Goal: Task Accomplishment & Management: Use online tool/utility

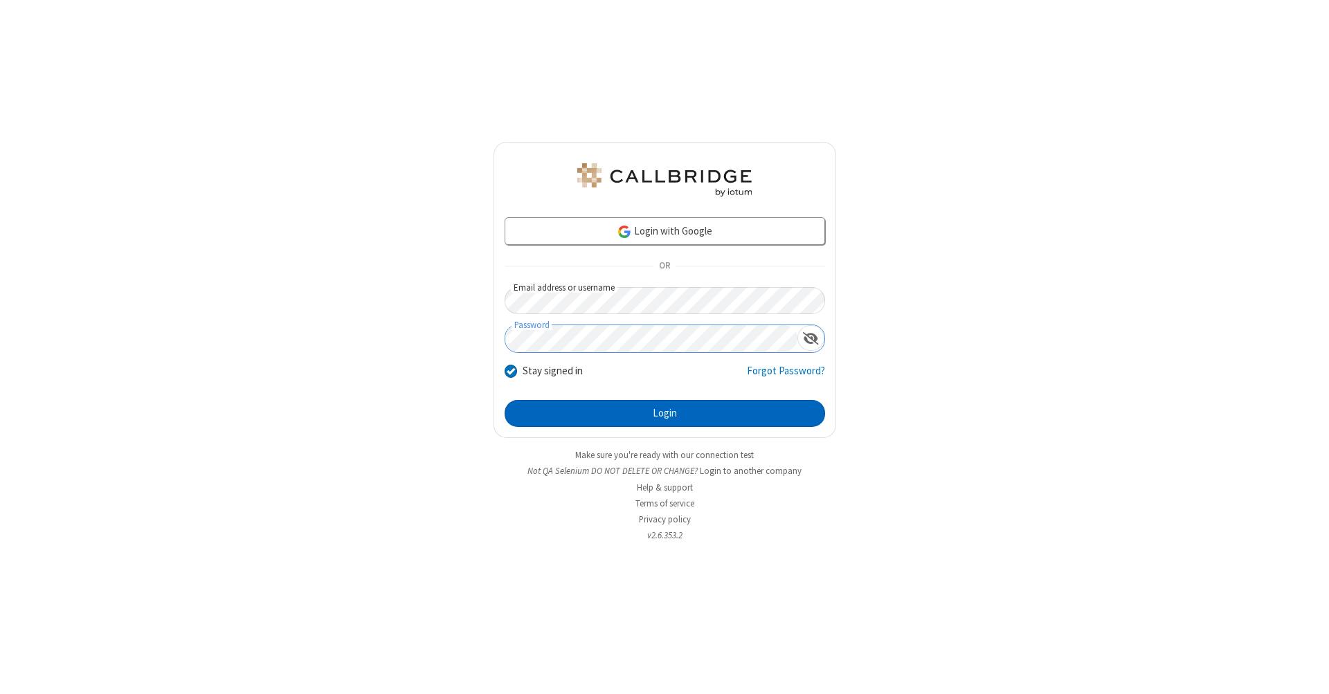
click at [664, 414] on button "Login" at bounding box center [665, 414] width 320 height 28
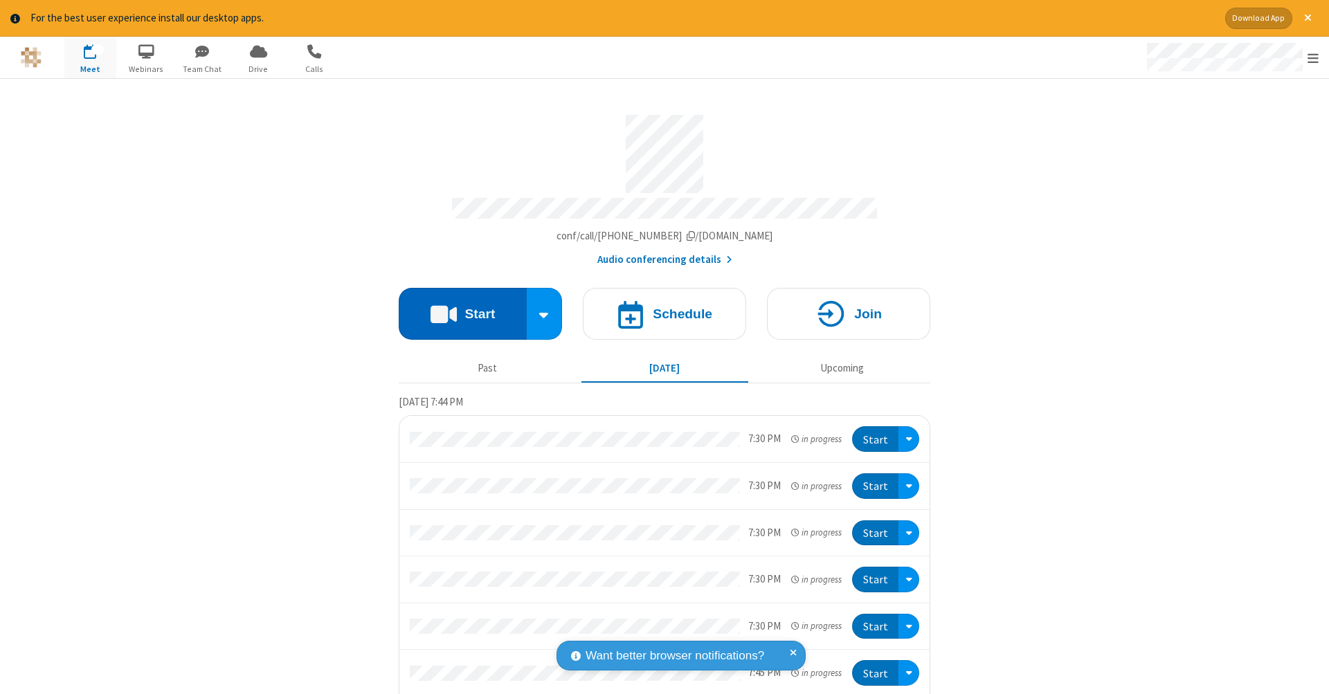
click at [457, 307] on button "Start" at bounding box center [463, 314] width 128 height 52
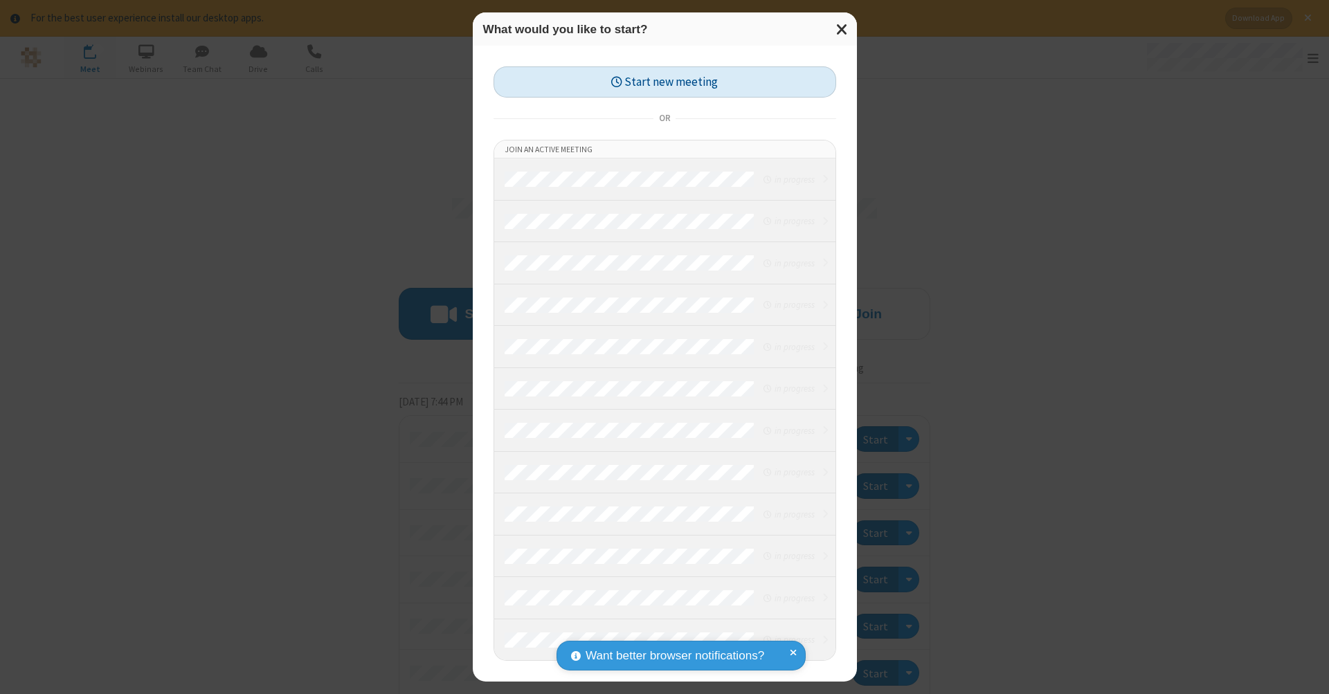
click at [664, 82] on button "Start new meeting" at bounding box center [664, 81] width 343 height 31
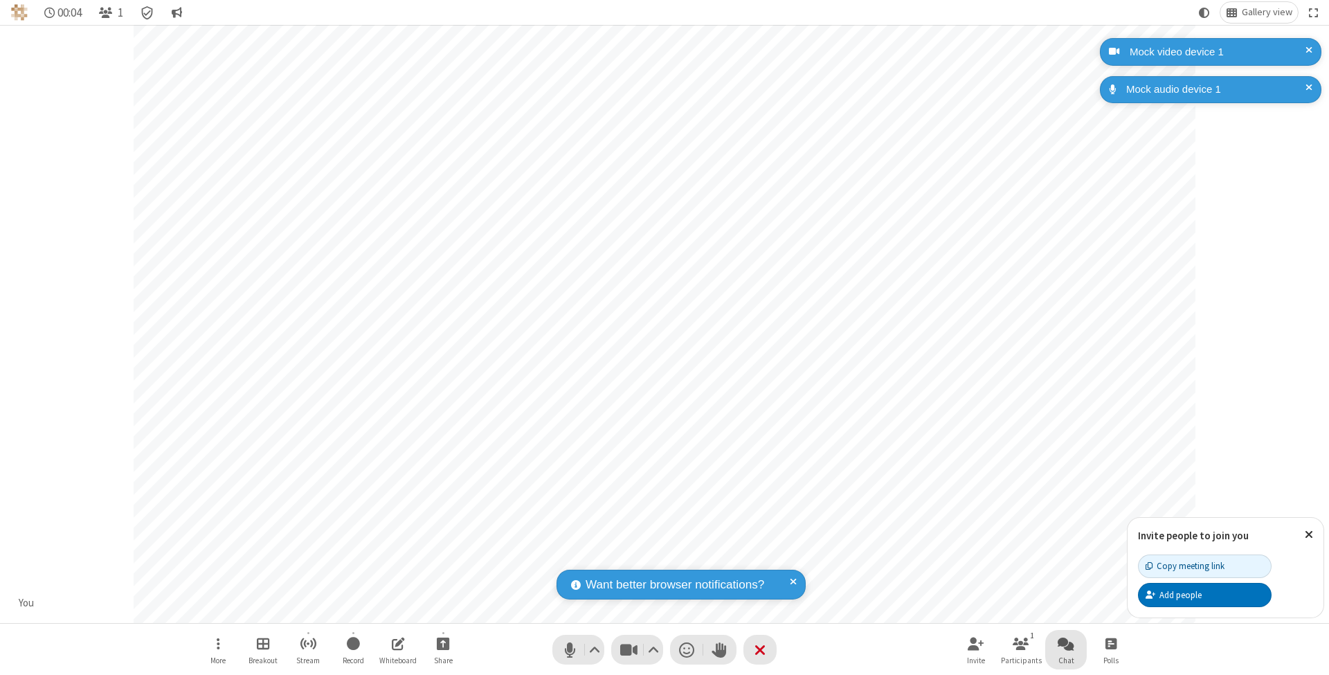
click at [1065, 643] on span "Open chat" at bounding box center [1065, 643] width 17 height 17
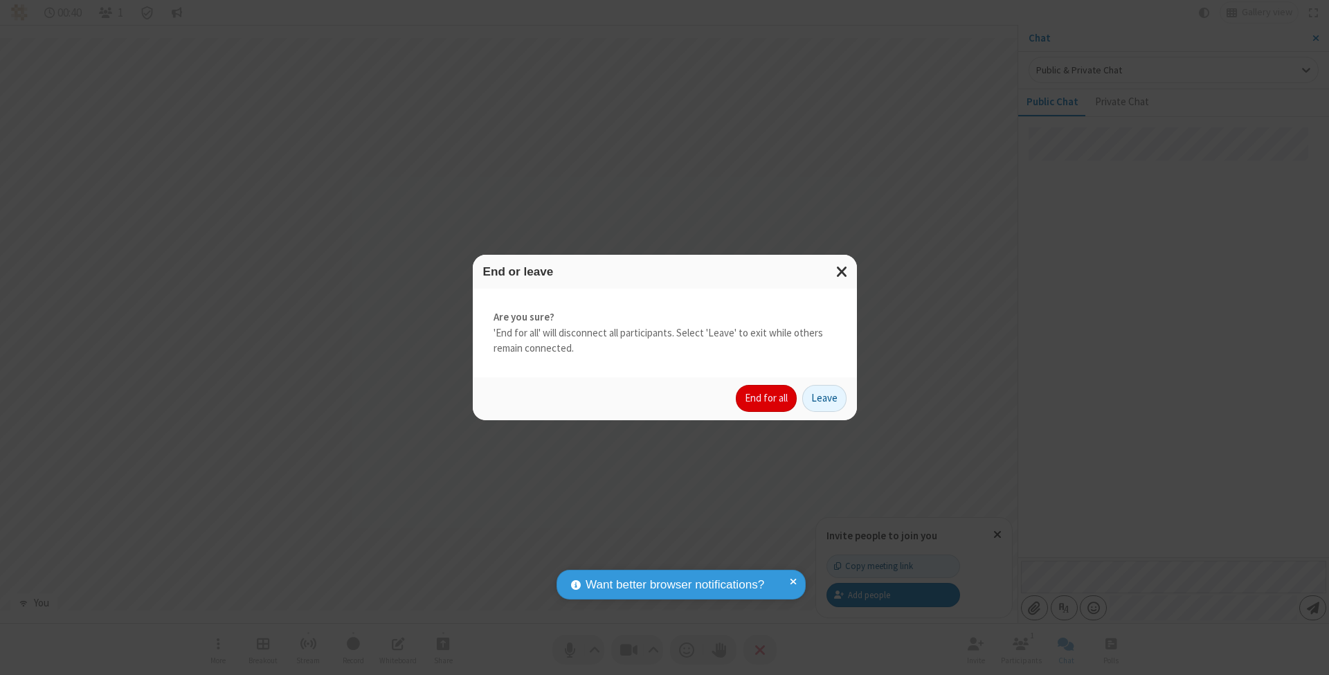
click at [767, 397] on button "End for all" at bounding box center [766, 399] width 61 height 28
